Goal: Transaction & Acquisition: Purchase product/service

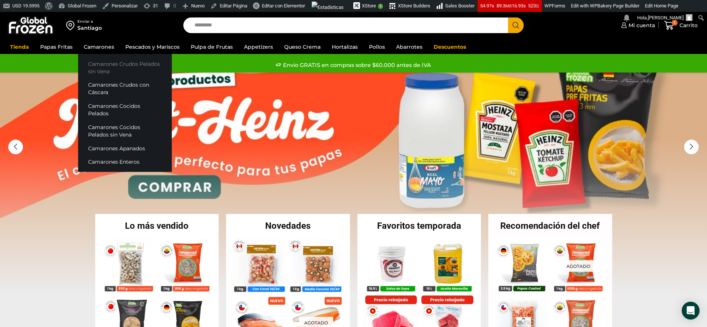
click at [96, 65] on link "Camarones Crudos Pelados sin Vena" at bounding box center [125, 67] width 94 height 21
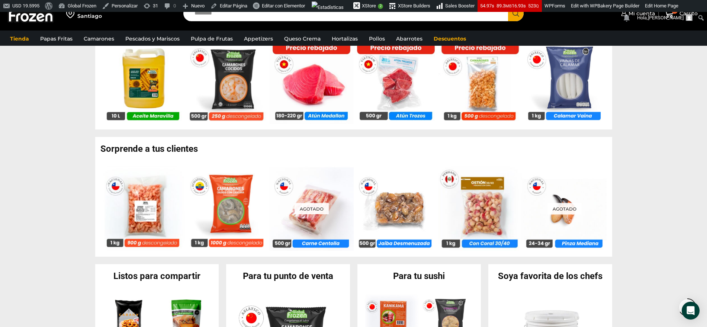
scroll to position [625, 0]
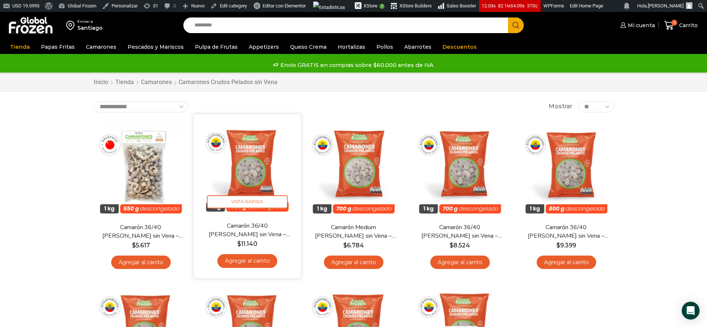
click at [236, 262] on link "Agregar al carrito" at bounding box center [247, 261] width 60 height 14
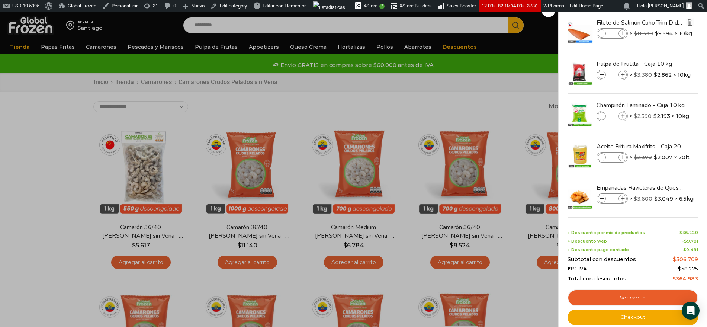
click at [690, 23] on img "Eliminar Filete de Salmón Coho Trim D de 2 a 4 libras - Premium - Caja 10 kg de…" at bounding box center [690, 22] width 7 height 7
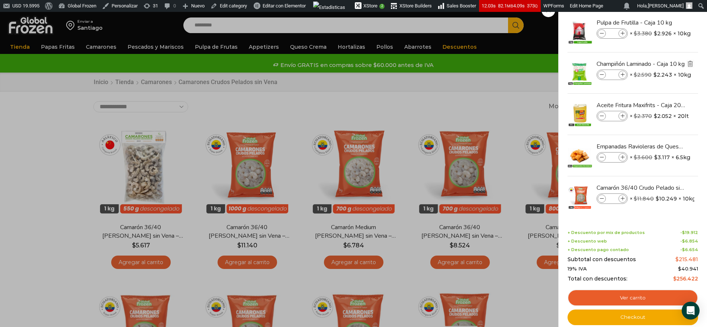
click at [688, 64] on img "Eliminar Champiñón Laminado - Caja 10 kg del carrito" at bounding box center [690, 63] width 7 height 7
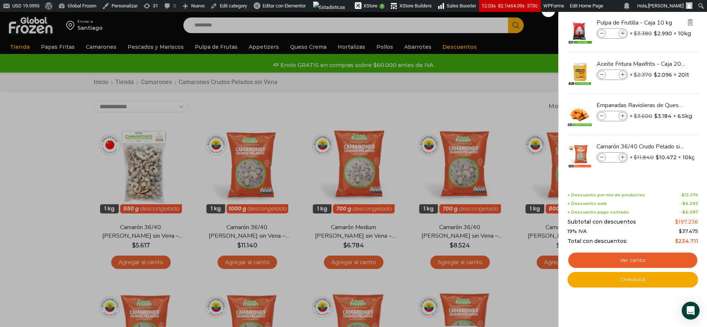
click at [688, 24] on img "Eliminar Pulpa de Frutilla - Caja 10 kg del carrito" at bounding box center [690, 22] width 7 height 7
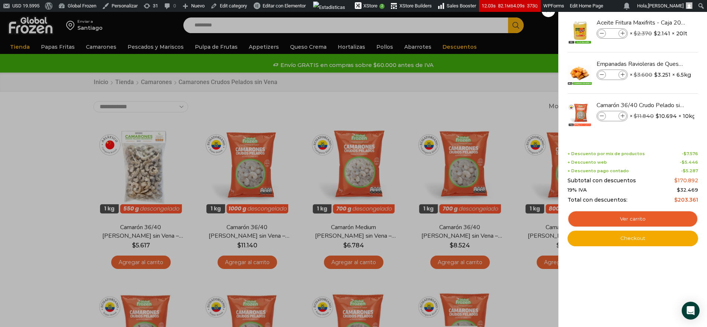
click at [689, 24] on img "Eliminar Aceite Fritura Maxifrits - Caja 20 litros del carrito" at bounding box center [693, 22] width 9 height 9
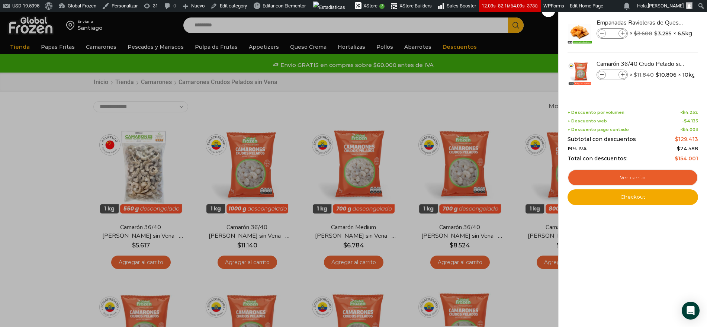
click at [689, 24] on img "Eliminar Empanadas Ravioleras de Queso - Caja 288 unidades del carrito" at bounding box center [693, 22] width 9 height 9
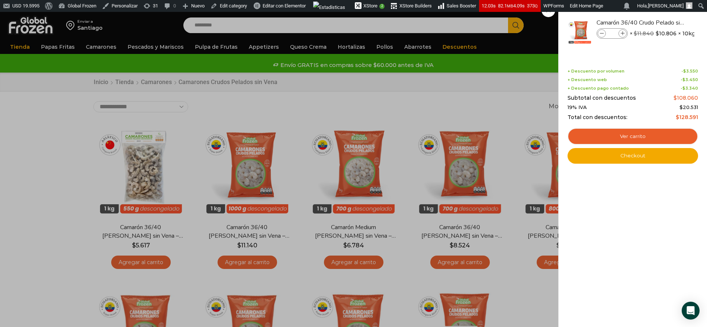
click at [663, 34] on div "1 Carrito 1 1 Shopping Cart *" at bounding box center [681, 25] width 37 height 17
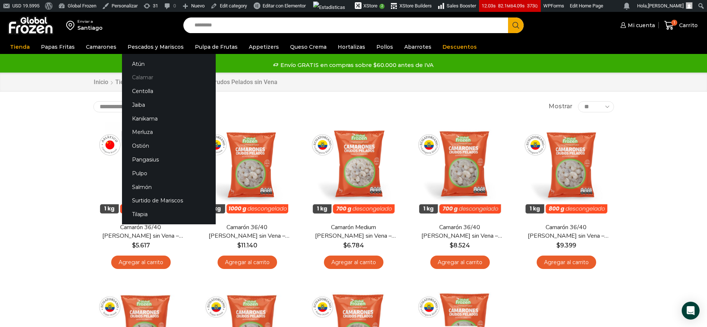
click at [141, 78] on link "Calamar" at bounding box center [169, 78] width 94 height 14
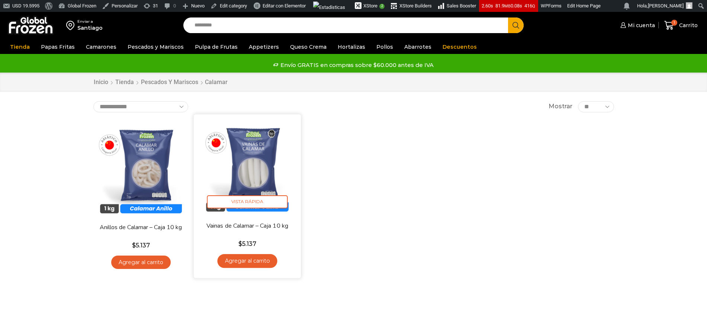
click at [242, 266] on link "Agregar al carrito" at bounding box center [247, 261] width 60 height 14
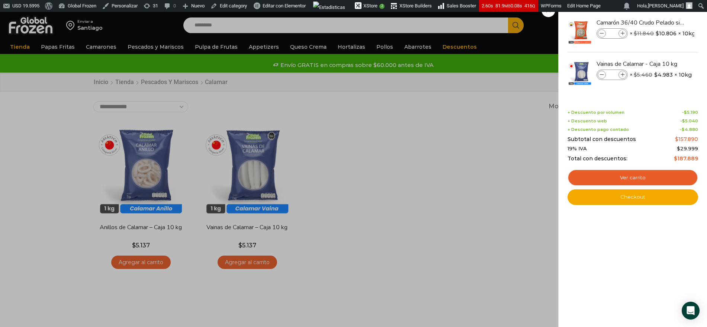
drag, startPoint x: 343, startPoint y: 218, endPoint x: 353, endPoint y: 209, distance: 13.5
click at [663, 34] on div "2 [GEOGRAPHIC_DATA] 2 2 Shopping Cart *" at bounding box center [681, 25] width 37 height 17
